Goal: Task Accomplishment & Management: Use online tool/utility

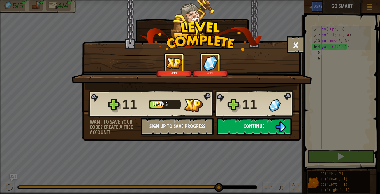
scroll to position [3, 0]
click at [246, 130] on button "Continue" at bounding box center [253, 126] width 75 height 17
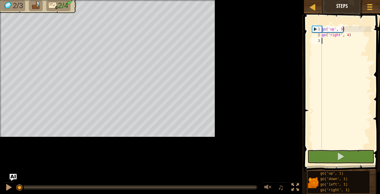
type textarea "g"
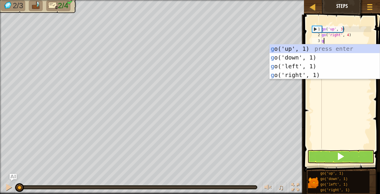
scroll to position [3, 0]
click at [301, 59] on div "g o('up', 1) press enter g o('down', 1) press enter g o('left', 1) press enter …" at bounding box center [324, 70] width 110 height 52
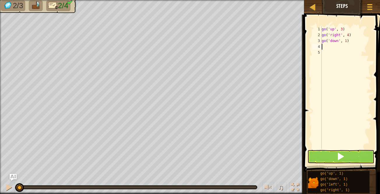
click at [345, 39] on div "go ( 'up' , 3 ) go ( 'right' , 4 ) go ( 'down' , 1 )" at bounding box center [345, 93] width 51 height 134
type textarea "go('down', 3)"
click at [332, 48] on div "go ( 'up' , 3 ) go ( 'right' , 4 ) go ( 'down' , 3 )" at bounding box center [345, 93] width 51 height 134
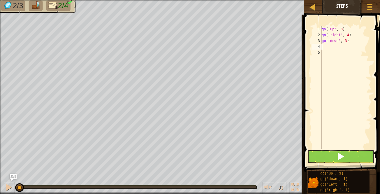
type textarea "g"
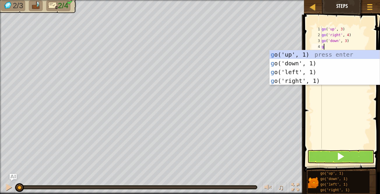
click at [320, 72] on div "g o('up', 1) press enter g o('down', 1) press enter g o('left', 1) press enter …" at bounding box center [324, 76] width 110 height 52
click at [345, 46] on div "go ( 'up' , 3 ) go ( 'right' , 4 ) go ( 'down' , 3 ) go ( 'left' , 1 )" at bounding box center [345, 93] width 51 height 134
type textarea "go('left', 3)"
click at [325, 156] on button at bounding box center [340, 156] width 67 height 13
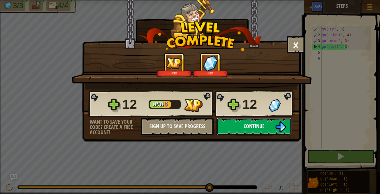
click at [280, 124] on img at bounding box center [280, 126] width 11 height 11
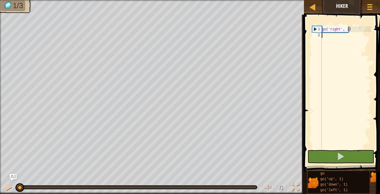
click at [334, 41] on div "go ( 'right' , 2 )" at bounding box center [345, 93] width 51 height 134
type textarea "g"
click div "g o press enter g o('up', 1) press enter g o('down', 1) press enter g o('left',…"
click at [341, 34] on div "go ( 'right' , 2 ) go ( 'up' , 1 )" at bounding box center [345, 93] width 51 height 134
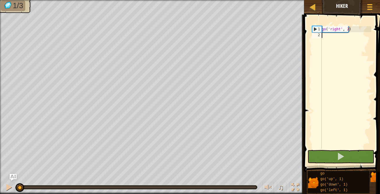
type textarea "go('up', 3)"
click at [336, 41] on div "go ( 'right' , 2 ) go ( 'up' , 3 )" at bounding box center [345, 93] width 51 height 134
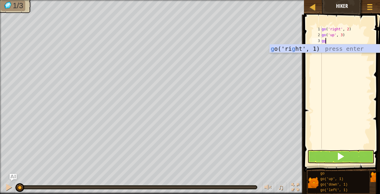
type textarea "g"
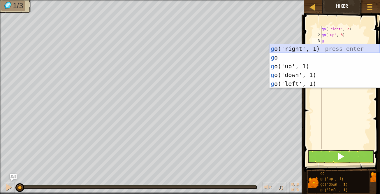
click at [333, 47] on div "g o('right', 1) press enter g o press enter g o('up', 1) press enter g o('down'…" at bounding box center [324, 74] width 110 height 61
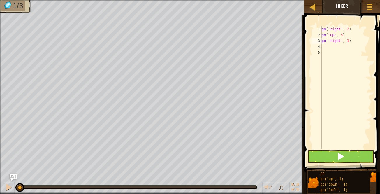
click at [347, 40] on div "go ( 'right' , 2 ) go ( 'up' , 3 ) go ( 'right' , 1 )" at bounding box center [345, 93] width 51 height 134
type textarea "go('right', 2)"
click at [327, 157] on button at bounding box center [340, 156] width 67 height 13
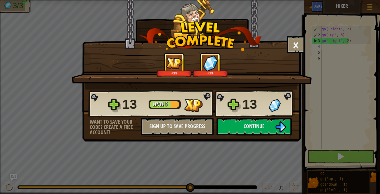
click at [268, 123] on button "Continue" at bounding box center [253, 126] width 75 height 17
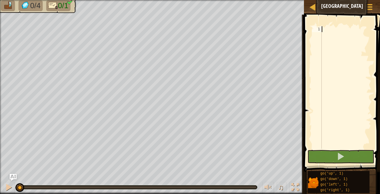
type textarea "go"
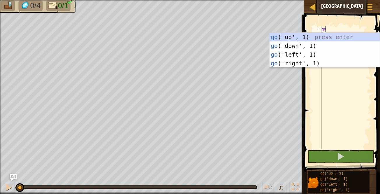
scroll to position [3, 0]
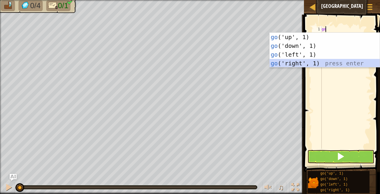
click at [348, 62] on div "go ('up', 1) press enter go ('down', 1) press enter go ('left', 1) press enter …" at bounding box center [324, 59] width 110 height 52
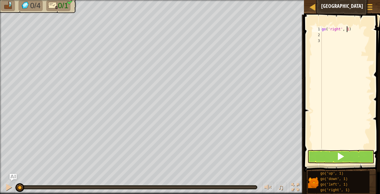
click at [347, 27] on div "go ( 'right' , 1 )" at bounding box center [345, 93] width 51 height 134
type textarea "go('right', 5)"
click at [342, 157] on span at bounding box center [340, 156] width 8 height 8
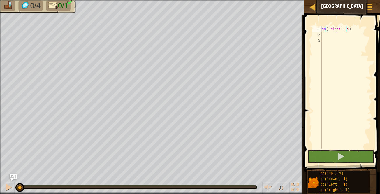
click button "Continue"
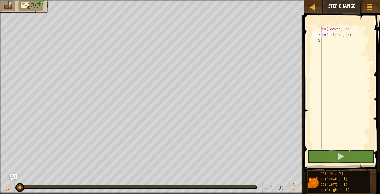
click at [348, 35] on div "go ( 'down' , 2 ) go ( 'right' , 2 )" at bounding box center [345, 93] width 51 height 134
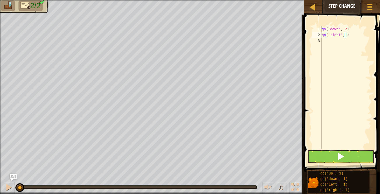
scroll to position [3, 2]
type textarea "go('right', 5)"
click at [337, 157] on span at bounding box center [340, 156] width 8 height 8
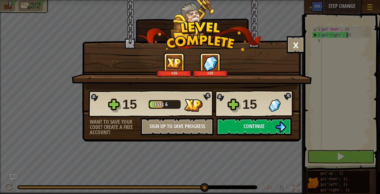
click at [281, 126] on img at bounding box center [280, 126] width 11 height 11
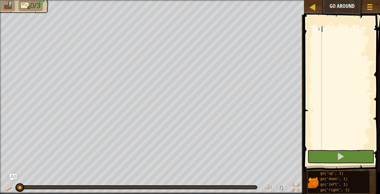
type textarea "g"
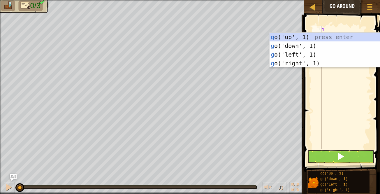
scroll to position [3, 0]
click at [275, 37] on div "g o('up', 1) press enter g o('down', 1) press enter g o('left', 1) press enter …" at bounding box center [324, 59] width 110 height 52
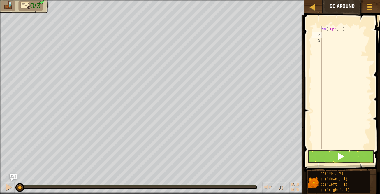
click at [341, 29] on div "go ( 'up' , 1 )" at bounding box center [345, 93] width 51 height 134
type textarea "go('up', 2)"
click at [327, 36] on div "go ( 'up' , 2 )" at bounding box center [345, 93] width 51 height 134
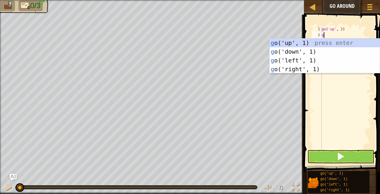
type textarea "go"
click at [325, 68] on div "go ('up', 1) press enter go ('down', 1) press enter go ('left', 1) press enter …" at bounding box center [324, 64] width 110 height 52
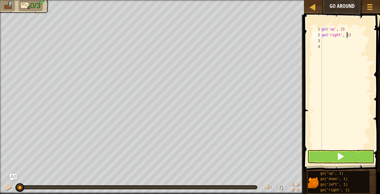
click at [347, 34] on div "go ( 'up' , 2 ) go ( 'right' , 1 )" at bounding box center [345, 93] width 51 height 134
type textarea "go('right', 4)"
click at [335, 42] on div "go ( 'up' , 2 ) go ( 'right' , 4 )" at bounding box center [345, 93] width 51 height 134
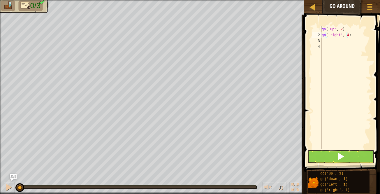
type textarea "g"
click at [0, 0] on div "g o('up', 1) press enter g o('down', 1) press enter g o('left', 1) press enter …" at bounding box center [0, 0] width 0 height 0
click at [344, 39] on div "go ( 'up' , 2 ) go ( 'right' , 4 ) go ( 'down' , 1 )" at bounding box center [345, 93] width 51 height 134
click at [336, 159] on button at bounding box center [340, 156] width 67 height 13
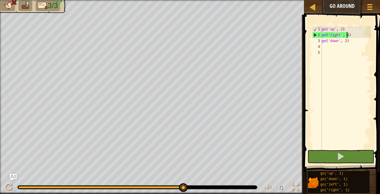
click at [347, 34] on div "go ( 'up' , 2 ) go ( 'right' , 4 ) go ( 'down' , 2 )" at bounding box center [345, 93] width 51 height 134
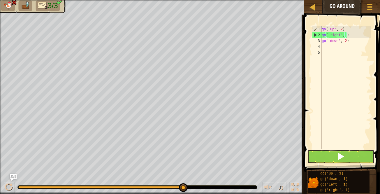
scroll to position [3, 2]
type textarea "go('right', 3)"
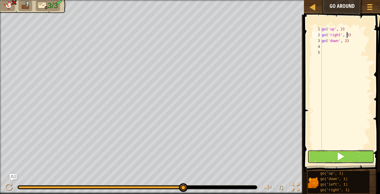
click at [341, 153] on span at bounding box center [340, 156] width 8 height 8
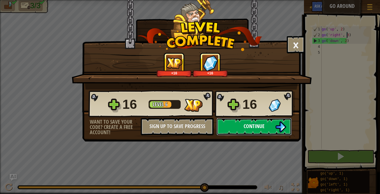
click at [252, 126] on span "Continue" at bounding box center [254, 125] width 21 height 7
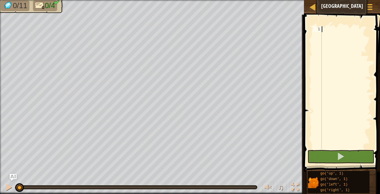
type textarea "go"
click div "go ('up', 1) press enter go ('down', 1) press enter go ('left', 1) press enter …"
click at [341, 29] on div "go ( 'up' , 1 )" at bounding box center [345, 93] width 51 height 134
type textarea "go('up', 3)"
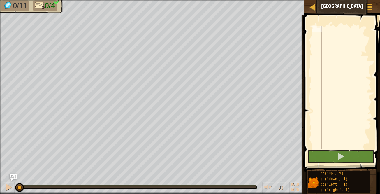
scroll to position [3, 1]
click at [338, 38] on div "go ( 'up' , 3 )" at bounding box center [345, 93] width 51 height 134
click at [338, 36] on div "go ( 'up' , 3 )" at bounding box center [345, 93] width 51 height 134
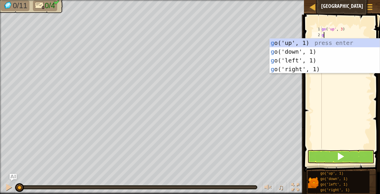
type textarea "go"
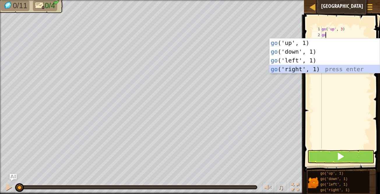
click at [327, 68] on div "go ('up', 1) press enter go ('down', 1) press enter go ('left', 1) press enter …" at bounding box center [324, 64] width 110 height 52
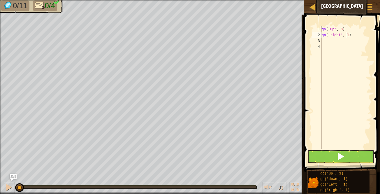
click at [346, 34] on div "go ( 'up' , 3 ) go ( 'right' , 1 )" at bounding box center [345, 93] width 51 height 134
type textarea "go('right', 3)"
click at [340, 43] on div "go ( 'up' , 3 ) go ( 'right' , 3 )" at bounding box center [345, 93] width 51 height 134
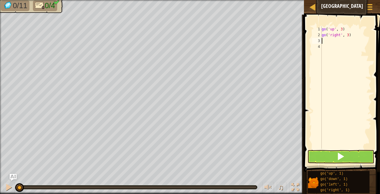
type textarea "g"
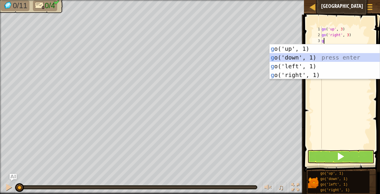
click at [335, 56] on div "g o('up', 1) press enter g o('down', 1) press enter g o('left', 1) press enter …" at bounding box center [324, 70] width 110 height 52
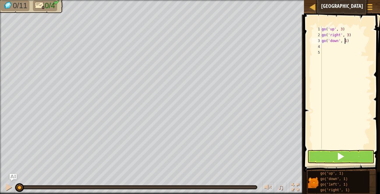
click at [344, 40] on div "go ( 'up' , 3 ) go ( 'right' , 3 ) go ( 'down' , 1 )" at bounding box center [345, 93] width 51 height 134
type textarea "go('down', 3)"
click at [342, 46] on div "go ( 'up' , 3 ) go ( 'right' , 3 ) go ( 'down' , 3 )" at bounding box center [345, 93] width 51 height 134
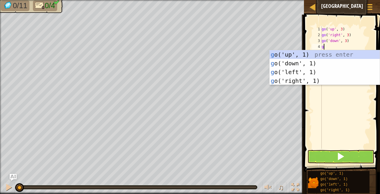
type textarea "go"
click at [324, 73] on div "go ('up', 1) press enter go ('down', 1) press enter go ('left', 1) press enter …" at bounding box center [324, 76] width 110 height 52
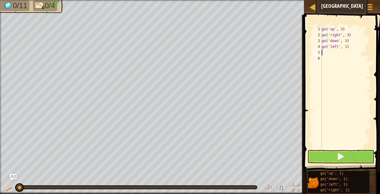
click at [344, 46] on div "go ( 'up' , 3 ) go ( 'right' , 3 ) go ( 'down' , 3 ) go ( 'left' , 1 )" at bounding box center [345, 93] width 51 height 134
type textarea "go('left', 3)"
click at [332, 155] on button at bounding box center [340, 156] width 67 height 13
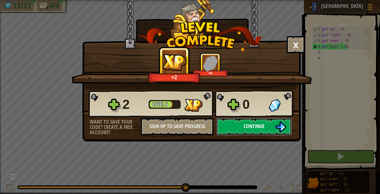
click at [261, 130] on button "Continue" at bounding box center [253, 126] width 75 height 17
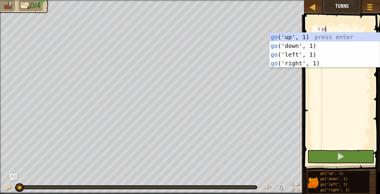
scroll to position [3, 0]
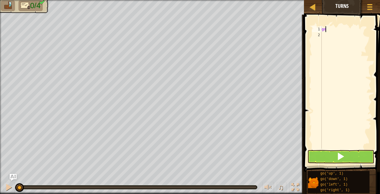
type textarea "g"
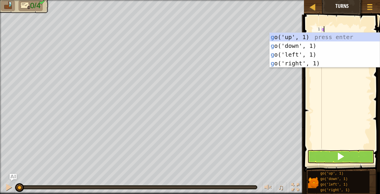
type textarea "g"
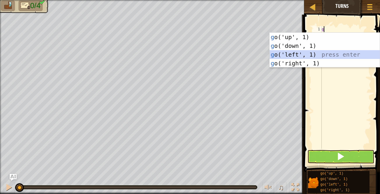
click at [278, 52] on div "g o('up', 1) press enter g o('down', 1) press enter g o('left', 1) press enter …" at bounding box center [324, 59] width 110 height 52
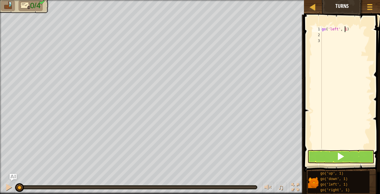
click at [344, 29] on div "go ( 'left' , 1 )" at bounding box center [345, 93] width 51 height 134
type textarea "go('left', 2)"
click at [334, 36] on div "go ( 'left' , 2 )" at bounding box center [345, 93] width 51 height 134
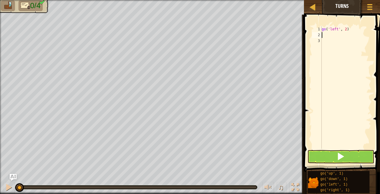
type textarea "go"
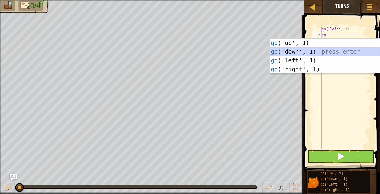
click at [330, 50] on div "go ('up', 1) press enter go ('down', 1) press enter go ('left', 1) press enter …" at bounding box center [324, 64] width 110 height 52
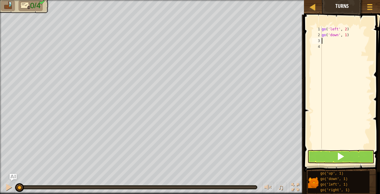
click at [345, 34] on div "go ( 'left' , 2 ) go ( 'down' , 1 )" at bounding box center [345, 93] width 51 height 134
type textarea "go('down', 2)"
click at [338, 42] on div "go ( 'left' , 2 ) go ( 'down' , 2 )" at bounding box center [345, 93] width 51 height 134
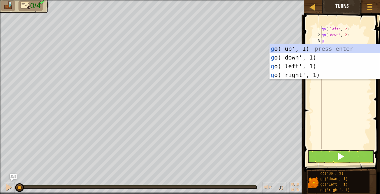
type textarea "go"
click at [321, 75] on div "go ('up', 1) press enter go ('down', 1) press enter go ('left', 1) press enter …" at bounding box center [324, 70] width 110 height 52
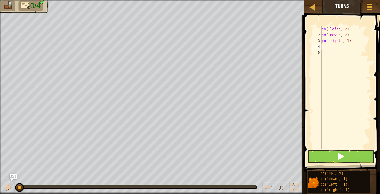
click at [347, 42] on div "go ( 'left' , 2 ) go ( 'down' , 2 ) go ( 'right' , 1 )" at bounding box center [345, 93] width 51 height 134
type textarea "go('right', 4)"
click at [342, 48] on div "go ( 'left' , 2 ) go ( 'down' , 2 ) go ( 'right' , 4 )" at bounding box center [345, 93] width 51 height 134
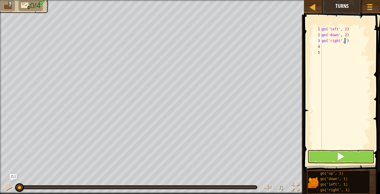
type textarea "g"
type textarea "gu"
click at [0, 0] on div "g o(' u p', 1) press enter" at bounding box center [0, 0] width 0 height 0
click at [341, 46] on div "go ( 'left' , 2 ) go ( 'down' , 2 ) go ( 'right' , 4 ) go ( 'up' , 1 )" at bounding box center [345, 93] width 51 height 134
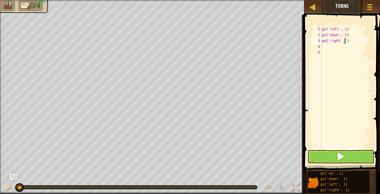
scroll to position [3, 1]
click at [329, 159] on button at bounding box center [340, 156] width 67 height 13
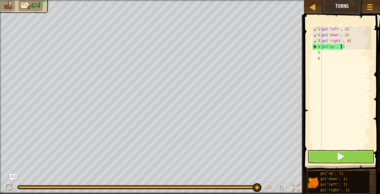
type textarea "go('up', 3)"
click at [340, 158] on span at bounding box center [340, 156] width 8 height 8
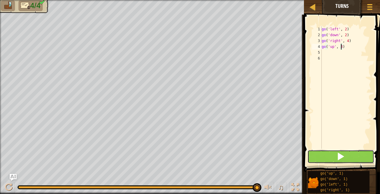
click at [340, 158] on span at bounding box center [340, 156] width 8 height 8
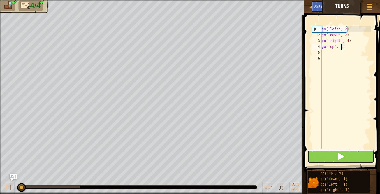
click at [340, 158] on span at bounding box center [340, 156] width 8 height 8
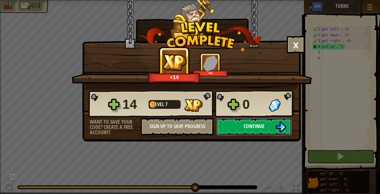
click at [261, 126] on span "Continue" at bounding box center [254, 125] width 21 height 7
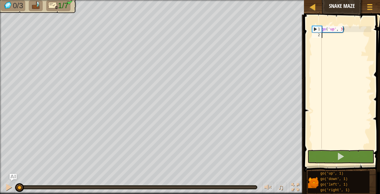
type textarea "go"
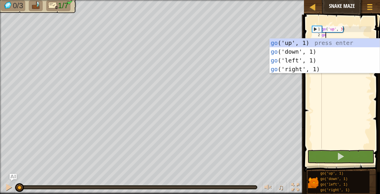
scroll to position [3, 0]
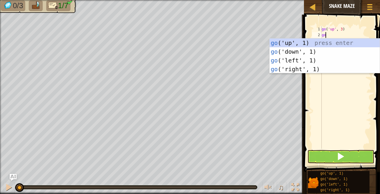
click at [298, 70] on div "go ('up', 1) press enter go ('down', 1) press enter go ('left', 1) press enter …" at bounding box center [324, 64] width 110 height 52
click at [346, 34] on div "go ( 'up' , 3 ) go ( 'right' , 1 )" at bounding box center [345, 93] width 51 height 134
type textarea "go('right', 2)"
click at [342, 44] on div "go ( 'up' , 3 ) go ( 'right' , 2 )" at bounding box center [345, 93] width 51 height 134
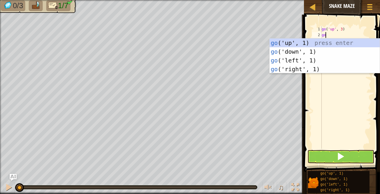
scroll to position [3, 0]
click at [342, 40] on div "go ( 'up' , 3 ) go ( 'right' , 2 )" at bounding box center [345, 93] width 51 height 134
type textarea "g"
click at [342, 46] on div "g o('up', 1) press enter g o('down', 1) press enter g o('left', 1) press enter …" at bounding box center [324, 64] width 110 height 52
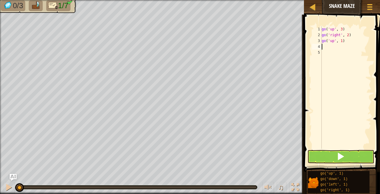
type textarea "go"
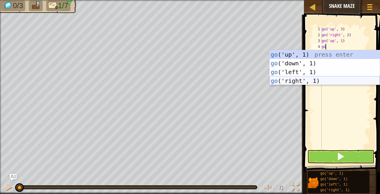
click at [335, 80] on div "go ('up', 1) press enter go ('down', 1) press enter go ('left', 1) press enter …" at bounding box center [324, 76] width 110 height 52
click at [335, 80] on div "go ( 'up' , 3 ) go ( 'right' , 2 ) go ( 'up' , 1 ) go" at bounding box center [345, 93] width 51 height 134
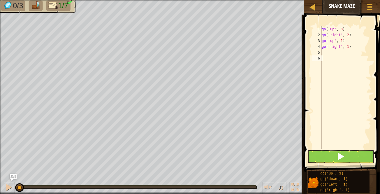
click at [347, 46] on div "go ( 'up' , 3 ) go ( 'right' , 2 ) go ( 'up' , 1 ) go ( 'right' , 1 )" at bounding box center [345, 93] width 51 height 134
type textarea "go('right', 2)"
click at [325, 52] on div "go ( 'up' , 3 ) go ( 'right' , 2 ) go ( 'up' , 1 ) go ( 'right' , 2 )" at bounding box center [345, 93] width 51 height 134
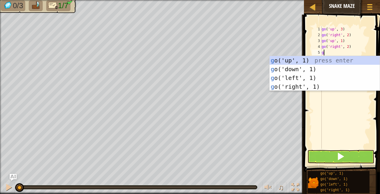
type textarea "go"
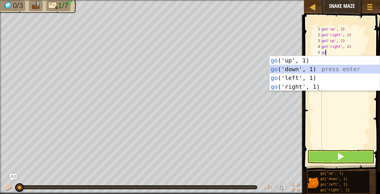
click at [319, 70] on div "go ('up', 1) press enter go ('down', 1) press enter go ('left', 1) press enter …" at bounding box center [324, 82] width 110 height 52
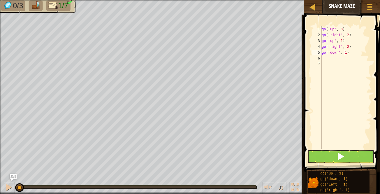
click at [345, 51] on div "go ( 'up' , 3 ) go ( 'right' , 2 ) go ( 'up' , 1 ) go ( 'right' , 2 ) go ( 'dow…" at bounding box center [345, 93] width 51 height 134
type textarea "go('down', 2)"
click at [340, 59] on div "go ( 'up' , 3 ) go ( 'right' , 2 ) go ( 'up' , 1 ) go ( 'right' , 2 ) go ( 'dow…" at bounding box center [345, 93] width 51 height 134
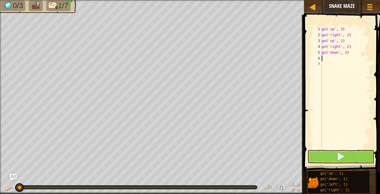
type textarea "go"
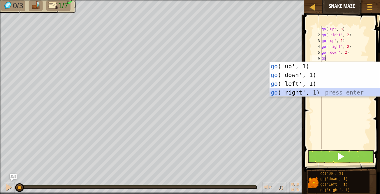
click at [336, 91] on div "go ('up', 1) press enter go ('down', 1) press enter go ('left', 1) press enter …" at bounding box center [324, 88] width 110 height 52
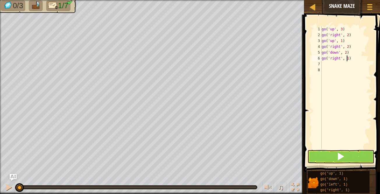
click at [346, 58] on div "go ( 'up' , 3 ) go ( 'right' , 2 ) go ( 'up' , 1 ) go ( 'right' , 2 ) go ( 'dow…" at bounding box center [345, 93] width 51 height 134
type textarea "go('right', 2)"
click at [344, 63] on div "go ( 'up' , 3 ) go ( 'right' , 2 ) go ( 'up' , 1 ) go ( 'right' , 2 ) go ( 'dow…" at bounding box center [345, 93] width 51 height 134
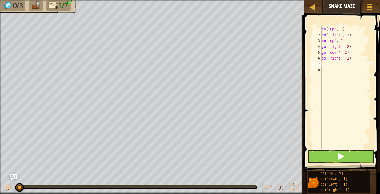
type textarea "g"
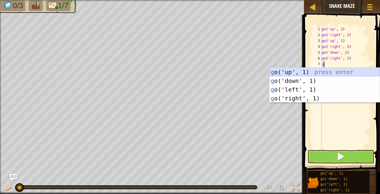
click at [341, 72] on div "g o('up', 1) press enter g o('down', 1) press enter g o('left', 1) press enter …" at bounding box center [324, 94] width 110 height 52
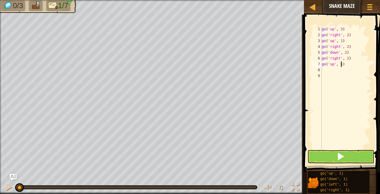
click at [341, 63] on div "go ( 'up' , 3 ) go ( 'right' , 2 ) go ( 'up' , 1 ) go ( 'right' , 2 ) go ( 'dow…" at bounding box center [345, 93] width 51 height 134
type textarea "go('up', 3)"
click at [329, 156] on button at bounding box center [340, 156] width 67 height 13
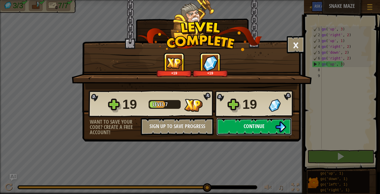
click at [269, 130] on button "Continue" at bounding box center [253, 126] width 75 height 17
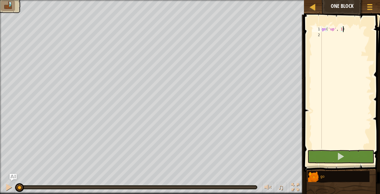
click at [341, 28] on div "go ( 'up' , 1 )" at bounding box center [345, 93] width 51 height 134
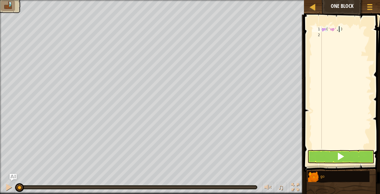
type textarea "go('up', 2)"
click at [333, 34] on div "go ( 'up' , 2 )" at bounding box center [345, 93] width 51 height 134
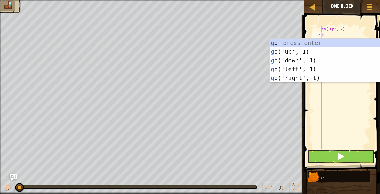
type textarea "go"
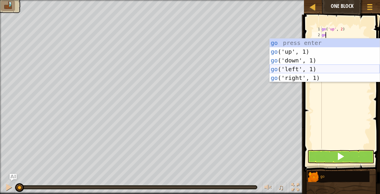
click at [328, 66] on div "go press enter go ('up', 1) press enter go ('down', 1) press enter go ('left', …" at bounding box center [324, 68] width 110 height 61
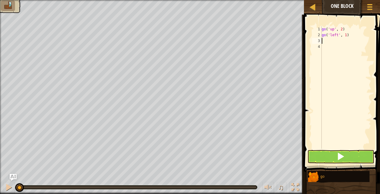
click at [344, 34] on div "go ( 'up' , 2 ) go ( 'left' , 1 )" at bounding box center [345, 93] width 51 height 134
type textarea "go('left', 3)"
click at [340, 41] on div "go ( 'up' , 2 ) go ( 'left' , 3 )" at bounding box center [345, 93] width 51 height 134
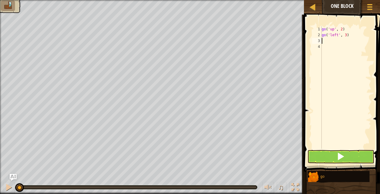
type textarea "g"
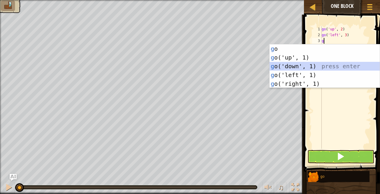
click at [333, 66] on div "g o press enter g o('up', 1) press enter g o('down', 1) press enter g o('left',…" at bounding box center [324, 74] width 110 height 61
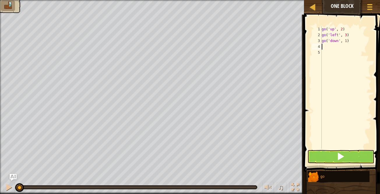
click at [344, 41] on div "go ( 'up' , 2 ) go ( 'left' , 3 ) go ( 'down' , 1 )" at bounding box center [345, 93] width 51 height 134
type textarea "go('down', 2)"
click at [342, 45] on div "go ( 'up' , 2 ) go ( 'left' , 3 ) go ( 'down' , 2 )" at bounding box center [345, 93] width 51 height 134
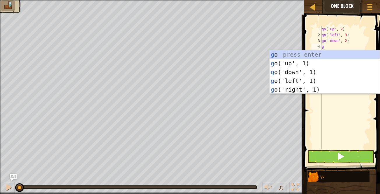
type textarea "gr"
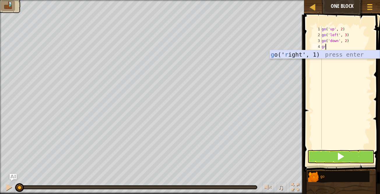
click at [341, 54] on div "g o(' r ight', 1) press enter" at bounding box center [324, 63] width 110 height 26
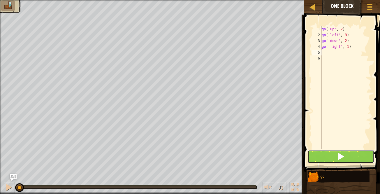
click at [330, 154] on button at bounding box center [340, 156] width 67 height 13
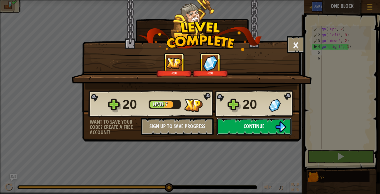
click at [239, 126] on button "Continue" at bounding box center [253, 126] width 75 height 17
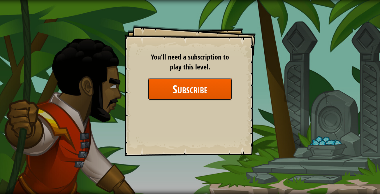
click at [222, 94] on button "Subscribe" at bounding box center [190, 89] width 84 height 22
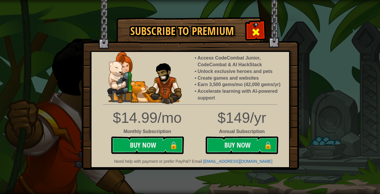
click at [251, 35] on span at bounding box center [255, 31] width 9 height 9
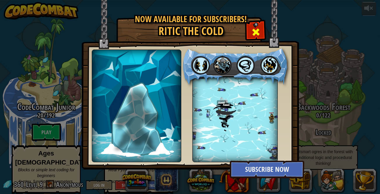
click at [254, 33] on span at bounding box center [255, 31] width 9 height 9
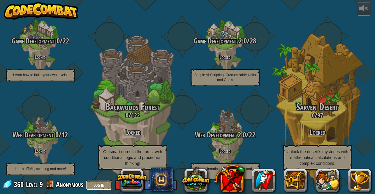
click at [93, 185] on button "Log In" at bounding box center [99, 185] width 26 height 10
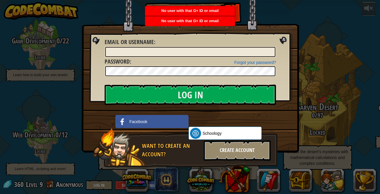
click at [229, 147] on div "Create Account" at bounding box center [237, 150] width 67 height 20
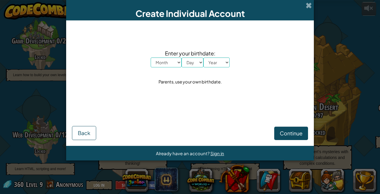
click at [174, 62] on select "Month January February March April May June July August September October Novem…" at bounding box center [166, 62] width 31 height 10
select select "11"
click at [151, 57] on select "Month January February March April May June July August September October Novem…" at bounding box center [166, 62] width 31 height 10
click at [192, 61] on select "Day 1 2 3 4 5 6 7 8 9 10 11 12 13 14 15 16 17 18 19 20 21 22 23 24 25 26 27 28 …" at bounding box center [192, 62] width 22 height 10
select select "1"
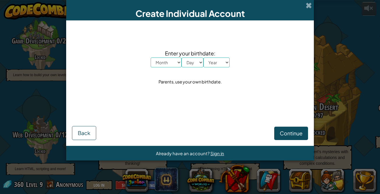
click at [181, 57] on select "Day 1 2 3 4 5 6 7 8 9 10 11 12 13 14 15 16 17 18 19 20 21 22 23 24 25 26 27 28 …" at bounding box center [192, 62] width 22 height 10
click at [211, 65] on select "Year 2025 2024 2023 2022 2021 2020 2019 2018 2017 2016 2015 2014 2013 2012 2011…" at bounding box center [216, 62] width 26 height 10
select select "2007"
click at [203, 57] on select "Year 2025 2024 2023 2022 2021 2020 2019 2018 2017 2016 2015 2014 2013 2012 2011…" at bounding box center [216, 62] width 26 height 10
click at [292, 133] on span "Continue" at bounding box center [291, 133] width 23 height 7
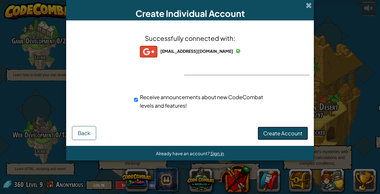
click at [282, 131] on span "Create Account" at bounding box center [282, 133] width 39 height 7
click at [282, 131] on button "Create Account" at bounding box center [283, 132] width 50 height 13
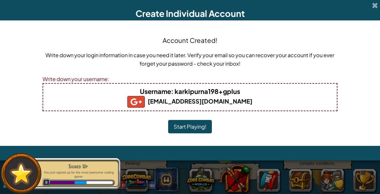
click at [176, 89] on b "Username : karkipurna198+gplus" at bounding box center [190, 91] width 100 height 8
click at [248, 91] on h4 "Username : karkipurna198+gplus" at bounding box center [190, 91] width 282 height 9
click at [202, 128] on button "Start Playing!" at bounding box center [190, 126] width 44 height 13
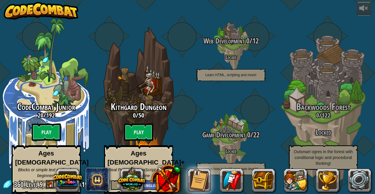
scroll to position [0, 0]
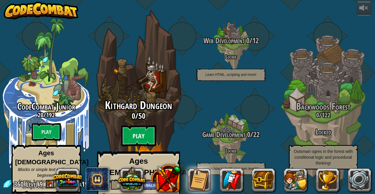
click at [138, 131] on btn "Play" at bounding box center [138, 135] width 35 height 21
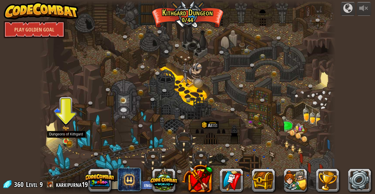
click at [64, 136] on img at bounding box center [66, 134] width 4 height 4
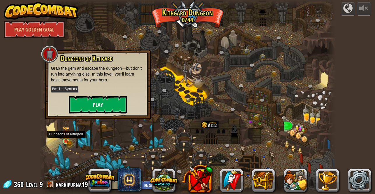
click at [95, 104] on button "Play" at bounding box center [98, 104] width 58 height 17
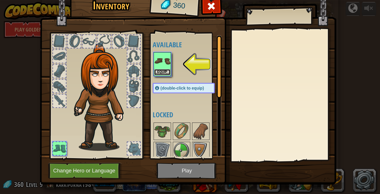
click at [159, 71] on button "Equip" at bounding box center [162, 72] width 16 height 6
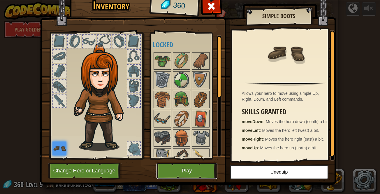
click at [187, 172] on button "Play" at bounding box center [186, 171] width 61 height 16
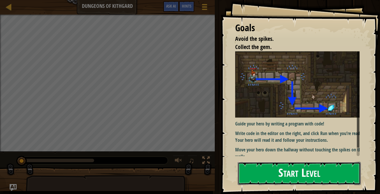
click at [271, 172] on button "Start Level" at bounding box center [299, 173] width 123 height 23
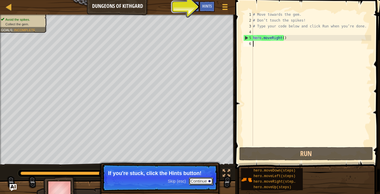
click at [203, 182] on button "Continue" at bounding box center [201, 181] width 24 height 8
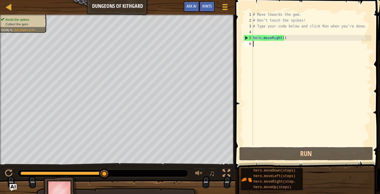
type textarea "h"
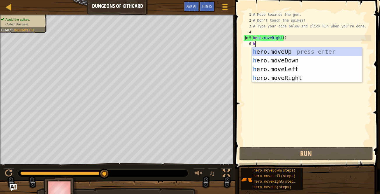
scroll to position [3, 0]
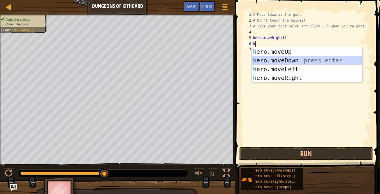
click at [295, 58] on div "h ero.moveUp press enter h ero.moveDown press enter h ero.moveLeft press enter …" at bounding box center [307, 73] width 110 height 52
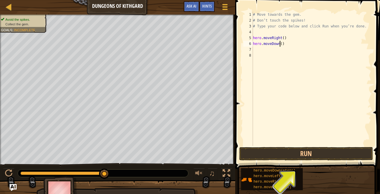
click at [279, 43] on div "# Move towards the gem. # Don’t touch the spikes! # Type your code below and cl…" at bounding box center [311, 85] width 119 height 146
type textarea "hero.moveDown()"
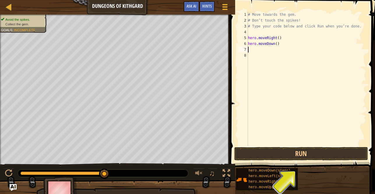
click at [266, 50] on div "# Move towards the gem. # Don’t touch the spikes! # Type your code below and cl…" at bounding box center [306, 85] width 119 height 146
type textarea "h"
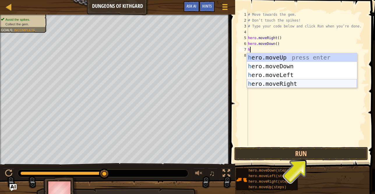
click at [275, 81] on div "h ero.moveUp press enter h ero.moveDown press enter h ero.moveLeft press enter …" at bounding box center [302, 79] width 110 height 52
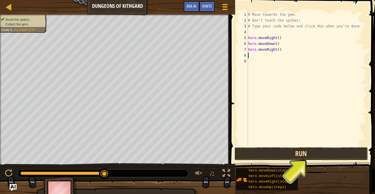
click at [292, 152] on button "Run" at bounding box center [301, 153] width 134 height 13
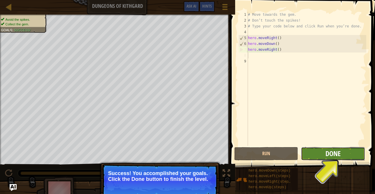
click at [334, 153] on span "Done" at bounding box center [332, 153] width 15 height 9
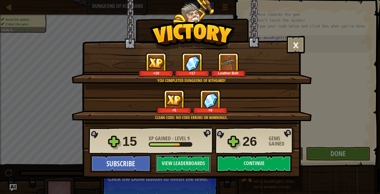
click at [245, 164] on button "Continue" at bounding box center [253, 163] width 75 height 17
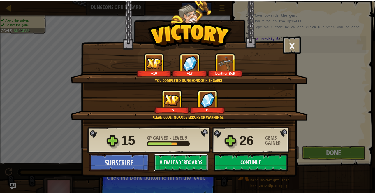
click img
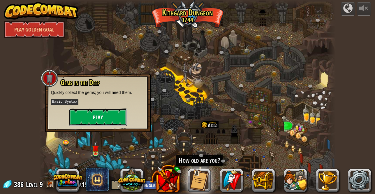
click at [114, 113] on button "Play" at bounding box center [98, 116] width 58 height 17
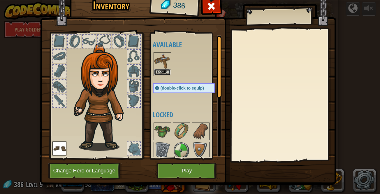
click at [162, 73] on button "Equip" at bounding box center [162, 72] width 16 height 6
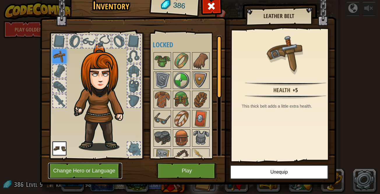
click at [111, 171] on button "Change Hero or Language" at bounding box center [85, 171] width 74 height 16
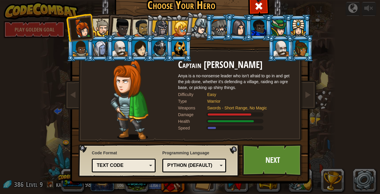
click at [158, 30] on div at bounding box center [160, 28] width 17 height 17
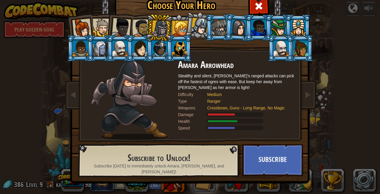
click at [142, 27] on div at bounding box center [141, 28] width 18 height 18
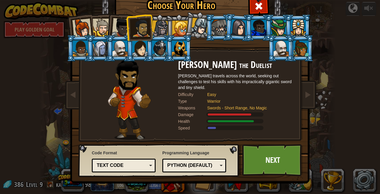
click at [140, 43] on div at bounding box center [139, 48] width 15 height 16
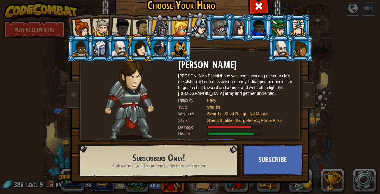
click at [114, 49] on div at bounding box center [119, 48] width 15 height 16
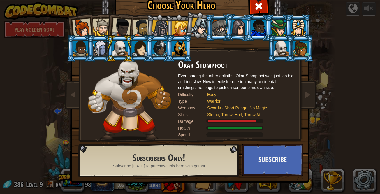
click at [201, 28] on div at bounding box center [199, 26] width 17 height 17
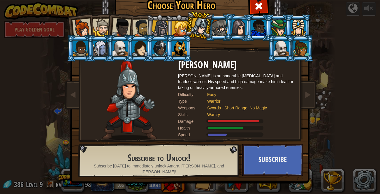
click at [121, 31] on div at bounding box center [121, 27] width 19 height 19
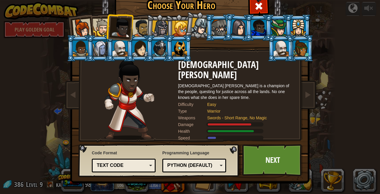
click at [100, 28] on div at bounding box center [102, 28] width 18 height 18
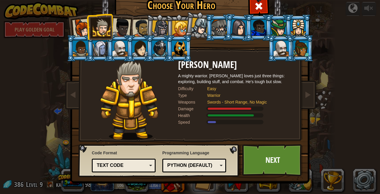
click at [143, 24] on div at bounding box center [141, 28] width 18 height 18
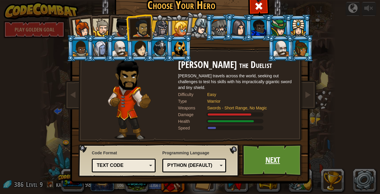
click at [267, 163] on link "Next" at bounding box center [272, 160] width 61 height 32
click button "Play"
